Goal: Task Accomplishment & Management: Manage account settings

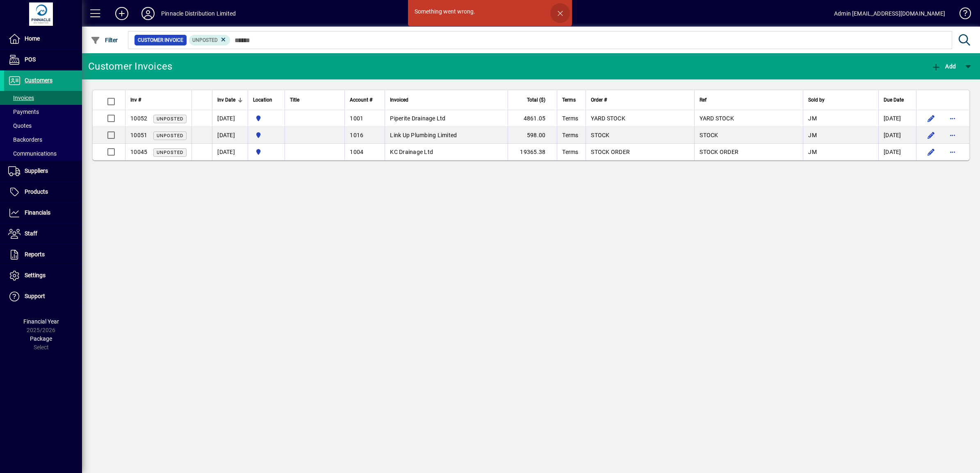
click at [559, 11] on span "button" at bounding box center [560, 13] width 20 height 20
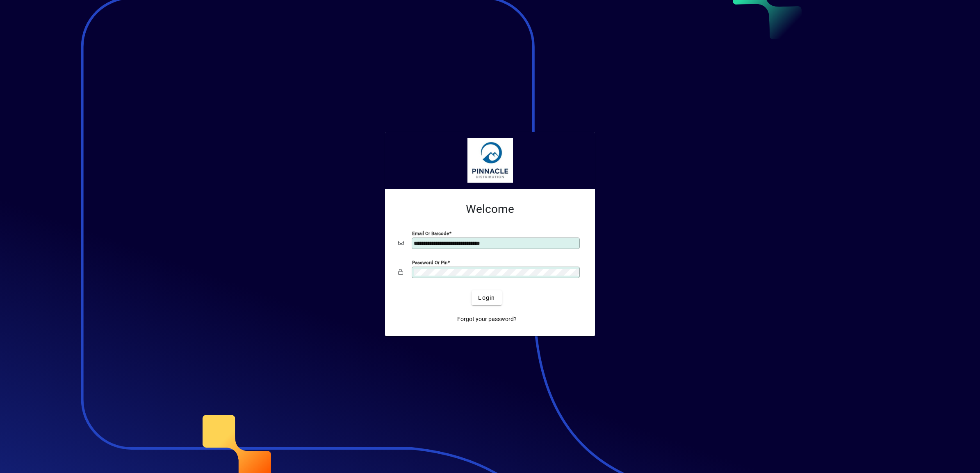
click at [509, 243] on input "**********" at bounding box center [497, 243] width 166 height 7
type input "**********"
click at [491, 300] on span "Login" at bounding box center [486, 298] width 17 height 9
